Goal: Find specific page/section: Find specific page/section

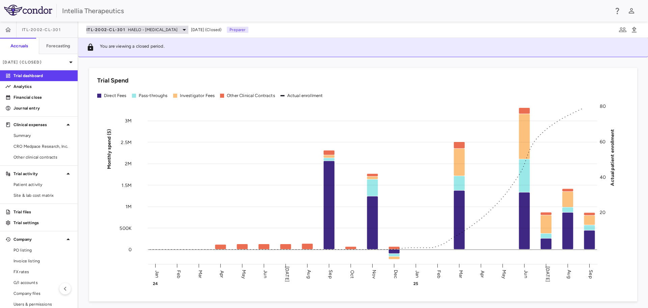
click at [122, 28] on span "ITL-2002-CL-301" at bounding box center [105, 29] width 39 height 5
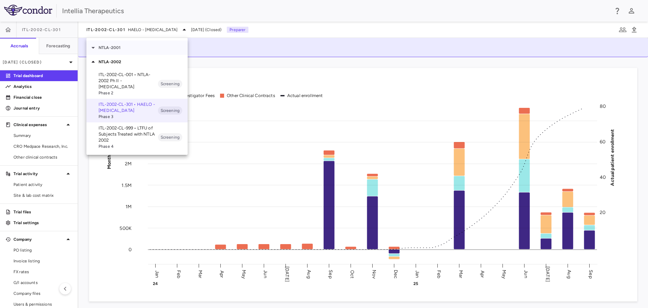
click at [126, 46] on p "NTLA-2001" at bounding box center [143, 48] width 89 height 6
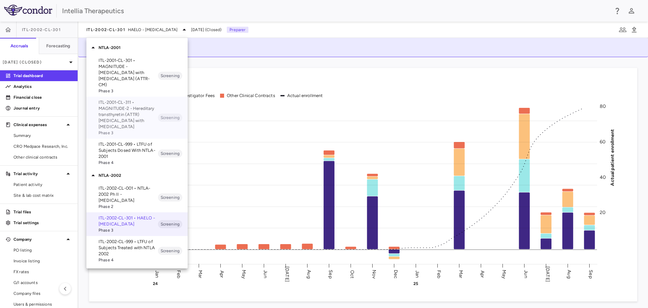
click at [131, 116] on p "ITL-2001-CL-311 • MAGNITUDE-2 - Hereditary transthyretin (ATTR) [MEDICAL_DATA] …" at bounding box center [128, 114] width 59 height 30
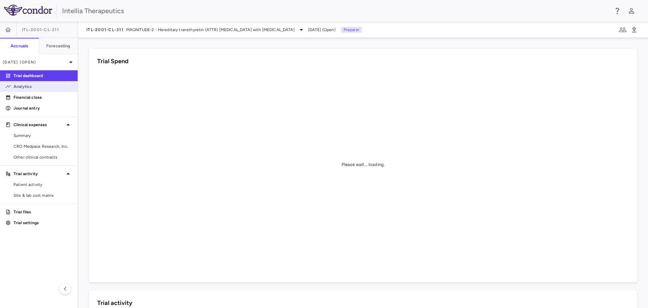
click at [35, 87] on p "Analytics" at bounding box center [43, 86] width 59 height 6
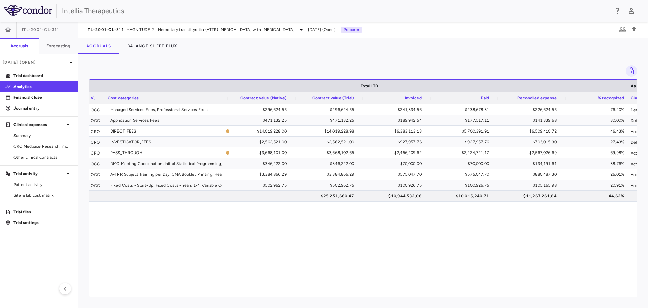
scroll to position [0, 207]
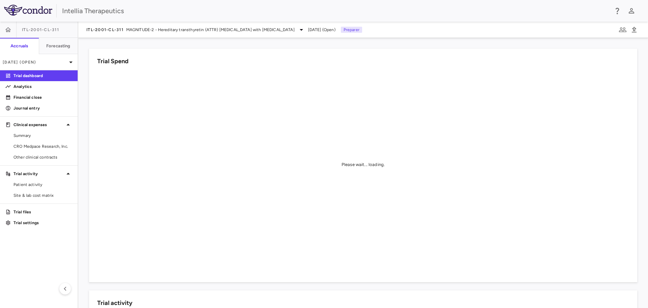
click at [199, 25] on div "ITL-2001-CL-311 MAGNITUDE-2 - Hereditary transthyretin (ATTR) [MEDICAL_DATA] wi…" at bounding box center [363, 30] width 570 height 16
click at [197, 32] on span "MAGNITUDE-2 - Hereditary transthyretin (ATTR) [MEDICAL_DATA] with [MEDICAL_DATA]" at bounding box center [210, 30] width 168 height 6
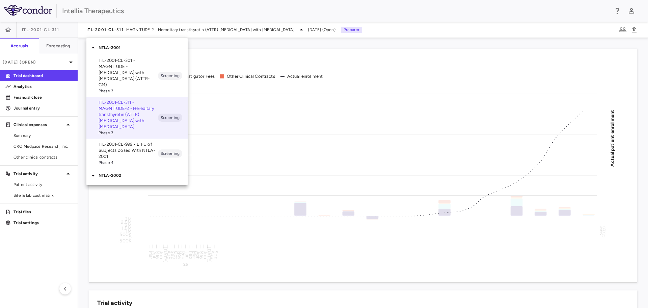
click at [155, 71] on p "ITL-2001-CL-301 • MAGNITUDE - [MEDICAL_DATA] with [MEDICAL_DATA] (ATTR-CM)" at bounding box center [128, 72] width 59 height 30
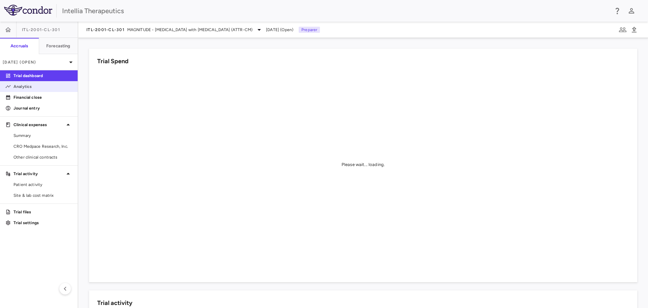
click at [32, 88] on p "Analytics" at bounding box center [43, 86] width 59 height 6
